Goal: Task Accomplishment & Management: Manage account settings

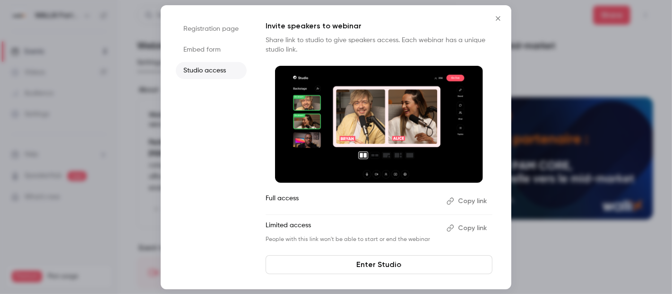
click at [502, 17] on icon "Close" at bounding box center [498, 19] width 11 height 8
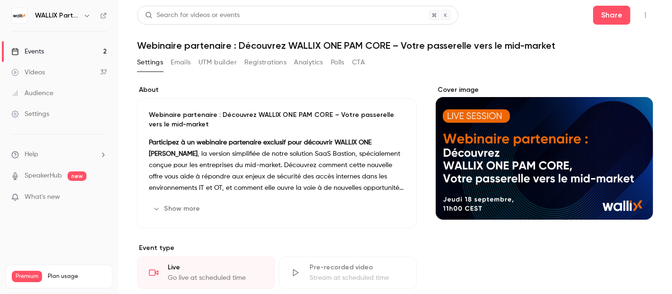
click at [40, 48] on div "Events" at bounding box center [27, 51] width 33 height 9
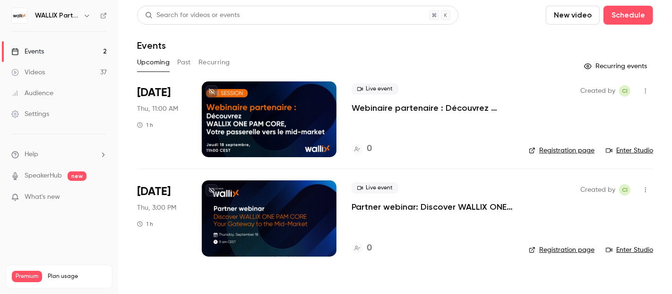
click at [389, 107] on p "Webinaire partenaire : Découvrez WALLIX ONE PAM CORE – Votre passerelle vers le…" at bounding box center [433, 107] width 162 height 11
click at [392, 208] on p "Partner webinar: Discover WALLIX ONE PAM CORE – Your Gateway to the Mid-Market" at bounding box center [433, 206] width 162 height 11
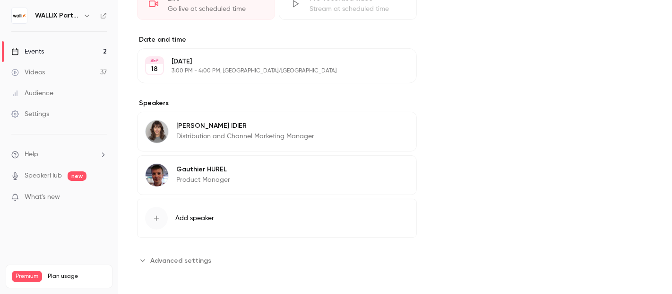
scroll to position [269, 0]
click at [203, 219] on span "Add speaker" at bounding box center [194, 217] width 39 height 9
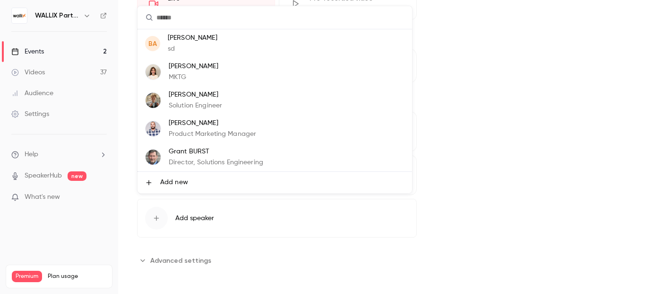
click at [217, 129] on p "Product Marketing Manager" at bounding box center [212, 134] width 87 height 10
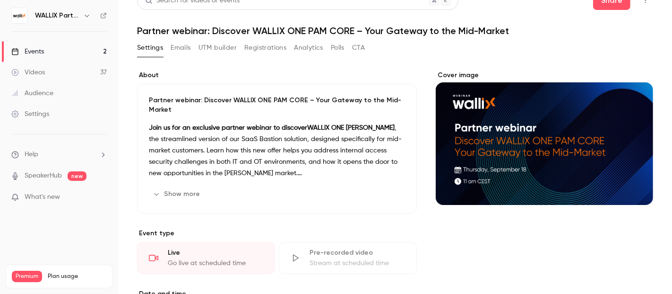
scroll to position [0, 0]
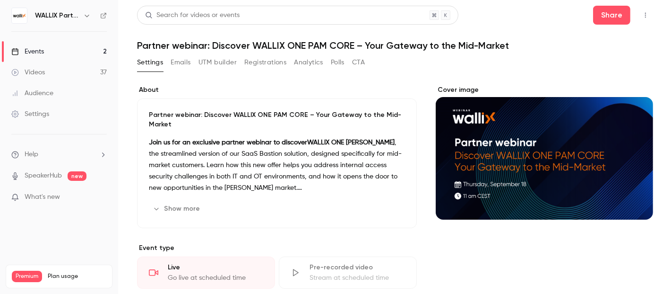
click at [55, 195] on span "What's new" at bounding box center [42, 197] width 35 height 10
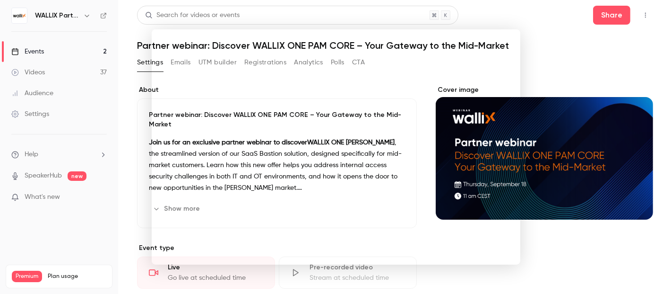
click at [566, 59] on div at bounding box center [336, 147] width 672 height 294
